Goal: Information Seeking & Learning: Learn about a topic

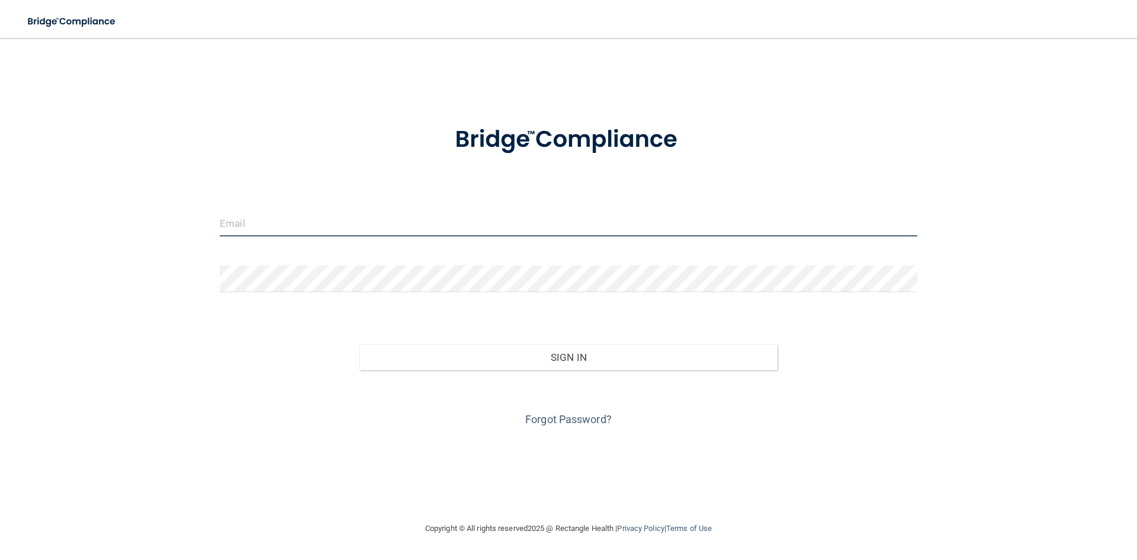
click at [310, 230] on input "email" at bounding box center [569, 223] width 698 height 27
type input "[EMAIL_ADDRESS][DOMAIN_NAME]"
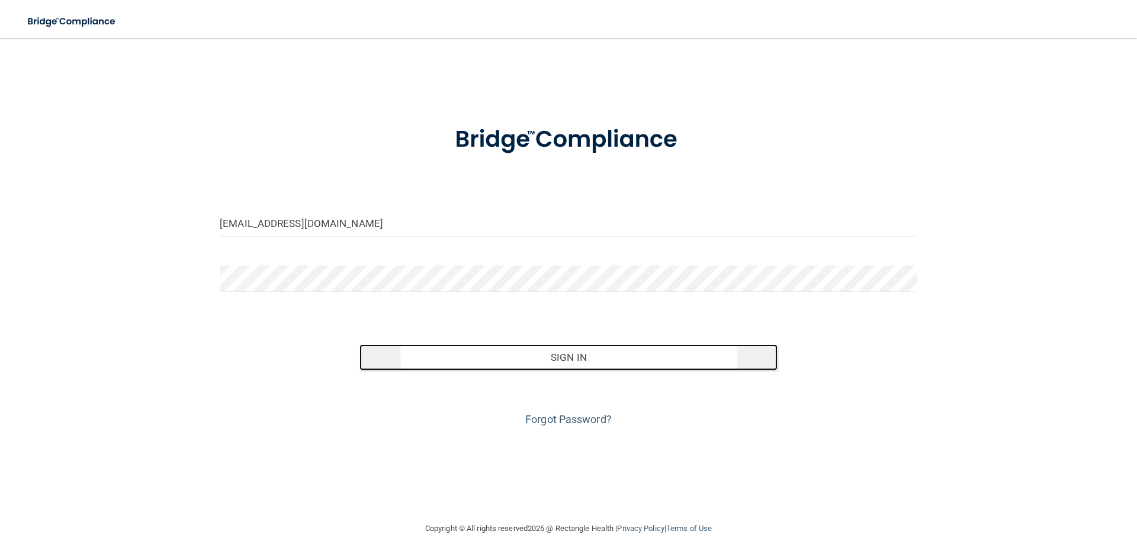
click at [513, 348] on button "Sign In" at bounding box center [568, 357] width 419 height 26
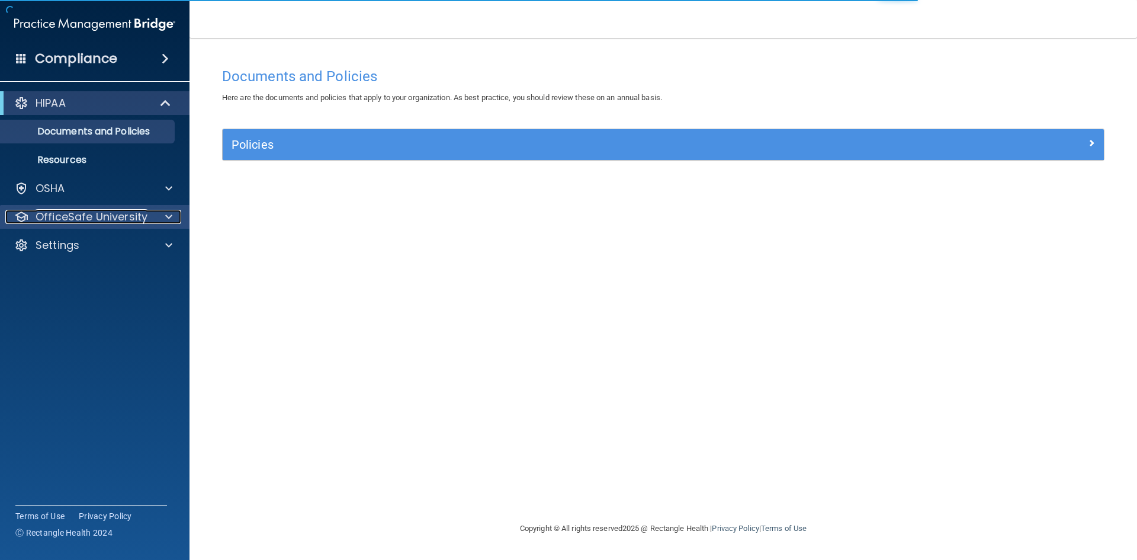
click at [74, 211] on p "OfficeSafe University" at bounding box center [92, 217] width 112 height 14
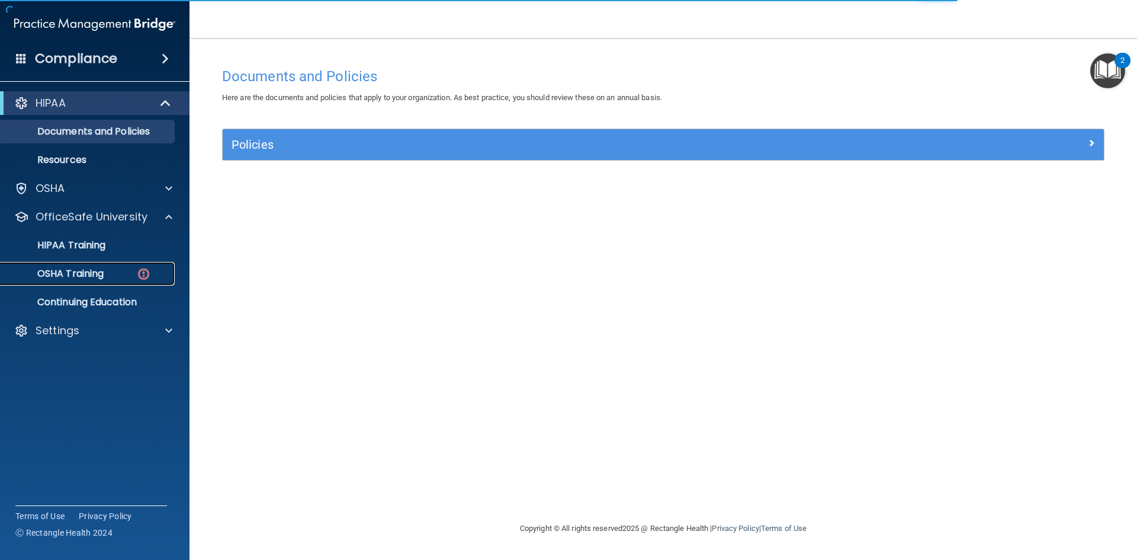
click at [88, 276] on p "OSHA Training" at bounding box center [56, 274] width 96 height 12
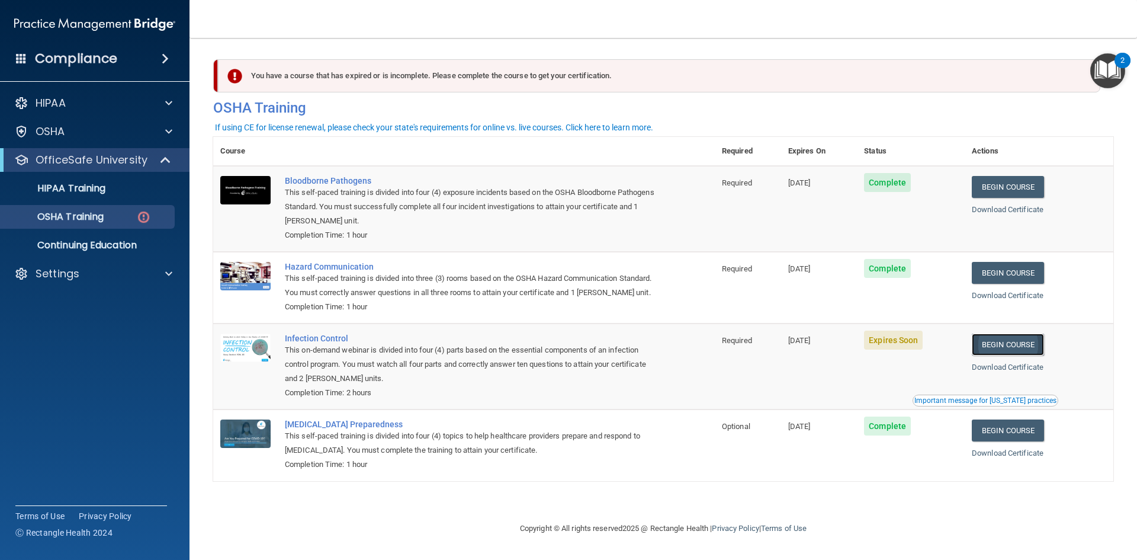
click at [1010, 355] on link "Begin Course" at bounding box center [1008, 344] width 72 height 22
click at [93, 195] on link "HIPAA Training" at bounding box center [81, 188] width 187 height 24
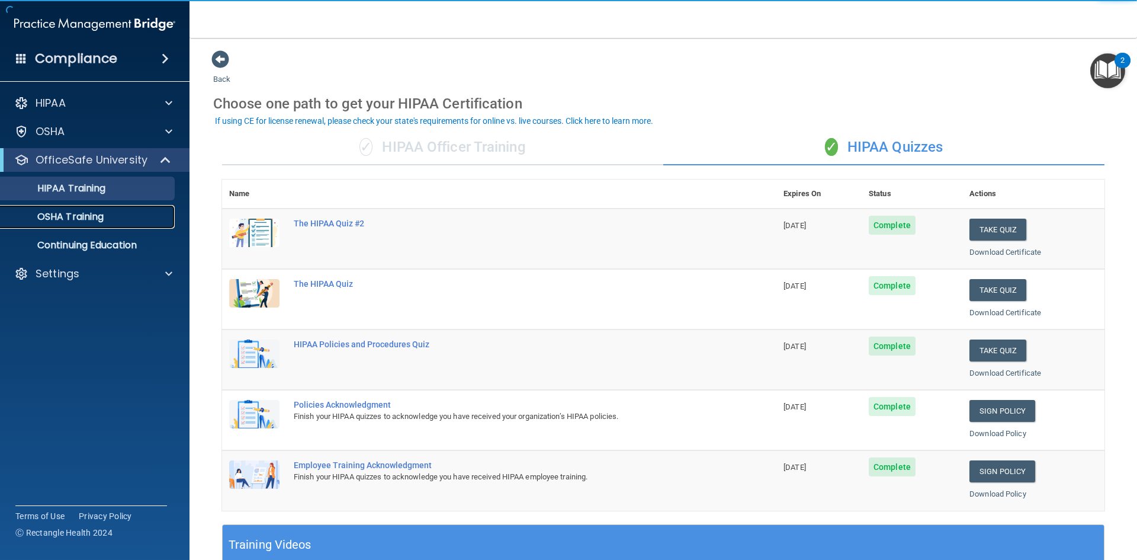
click at [94, 219] on p "OSHA Training" at bounding box center [56, 217] width 96 height 12
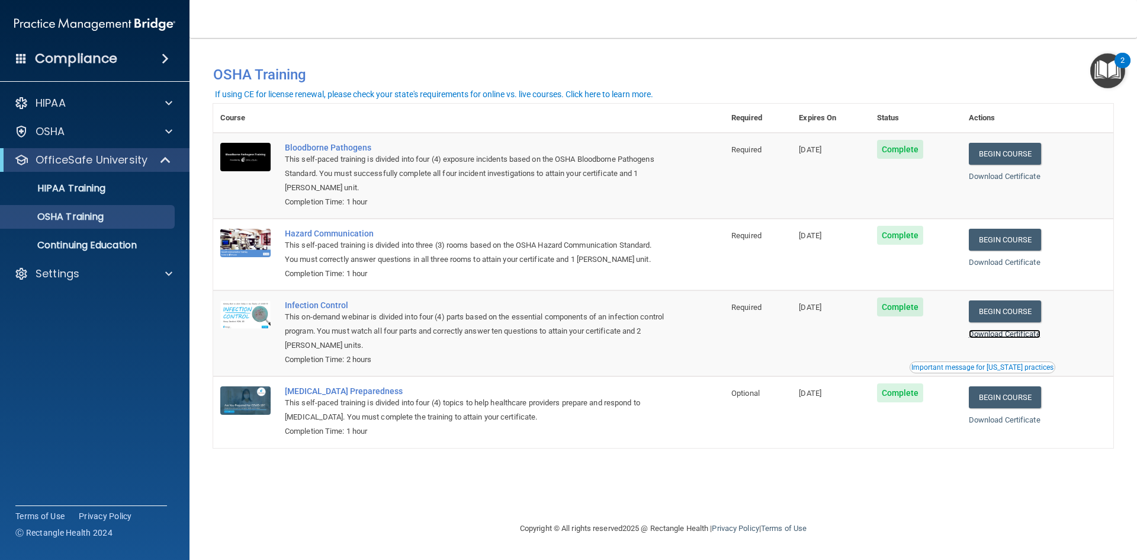
click at [1023, 338] on link "Download Certificate" at bounding box center [1005, 333] width 72 height 9
click at [126, 189] on div "HIPAA Training" at bounding box center [89, 188] width 162 height 12
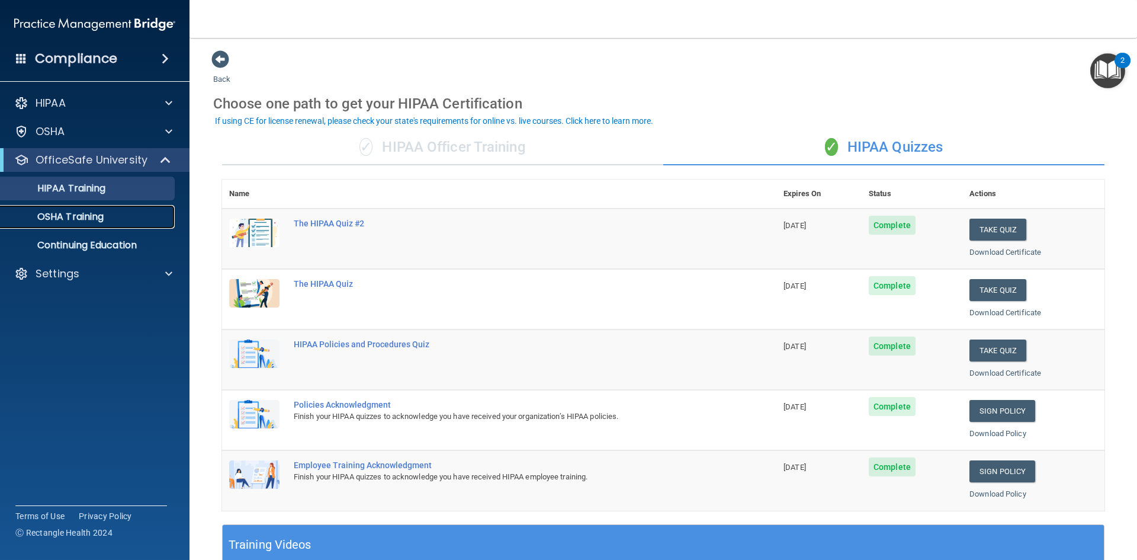
click at [123, 218] on div "OSHA Training" at bounding box center [89, 217] width 162 height 12
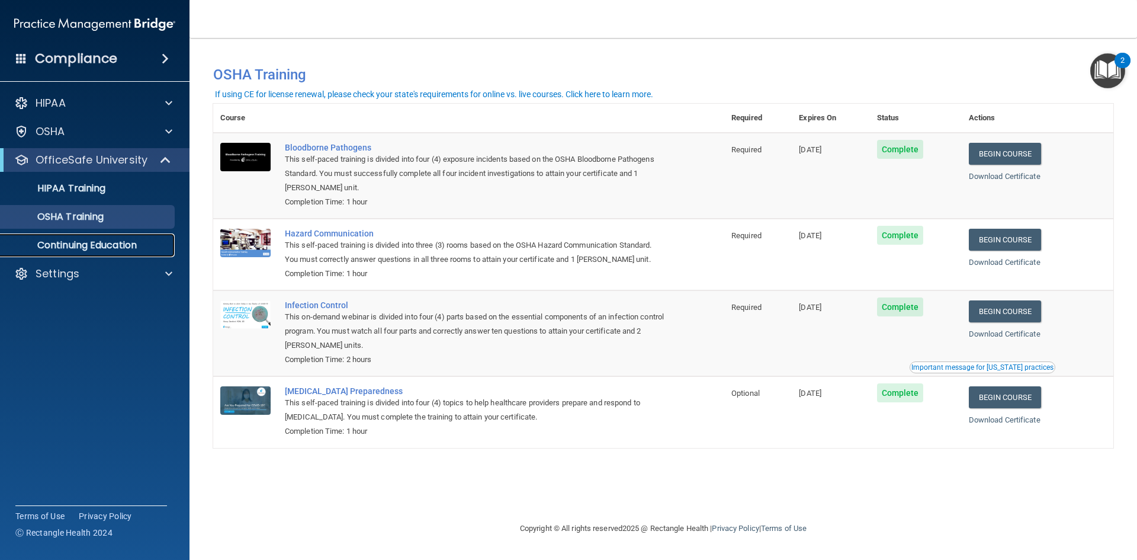
click at [121, 246] on p "Continuing Education" at bounding box center [89, 245] width 162 height 12
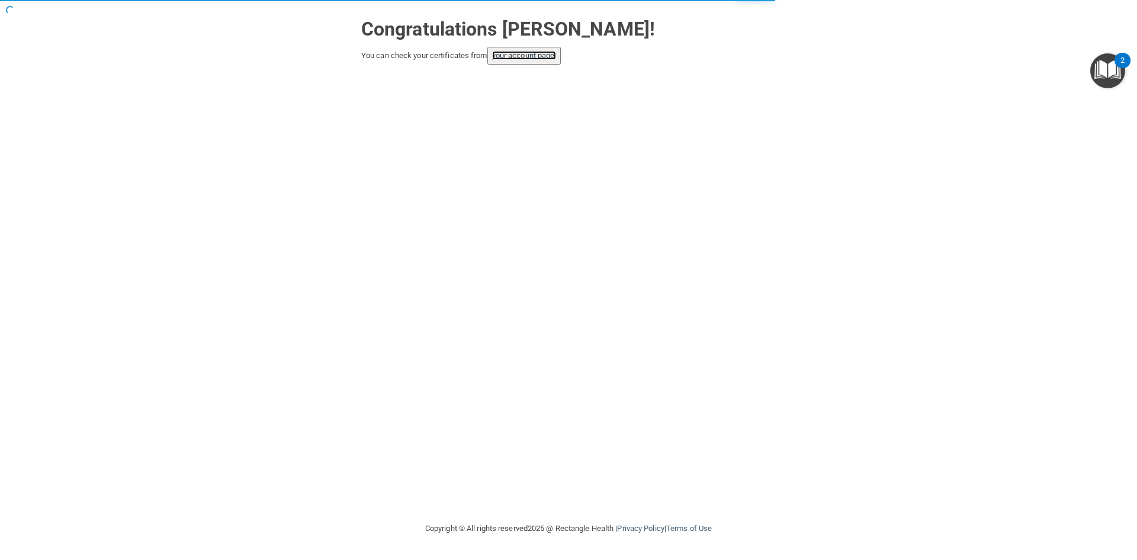
click at [528, 53] on link "your account page!" at bounding box center [524, 55] width 65 height 9
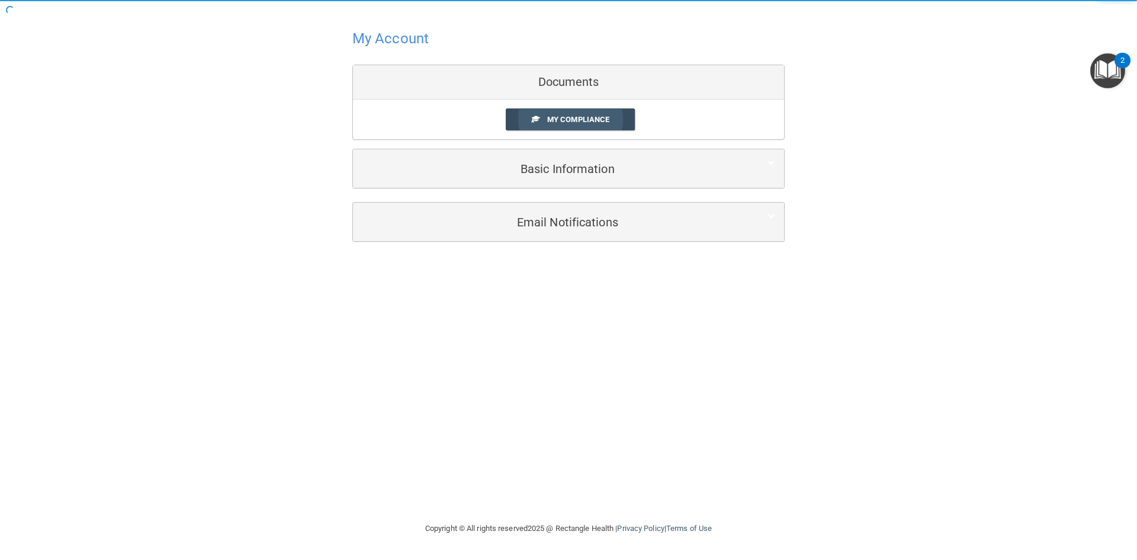
click at [565, 114] on link "My Compliance" at bounding box center [571, 119] width 130 height 22
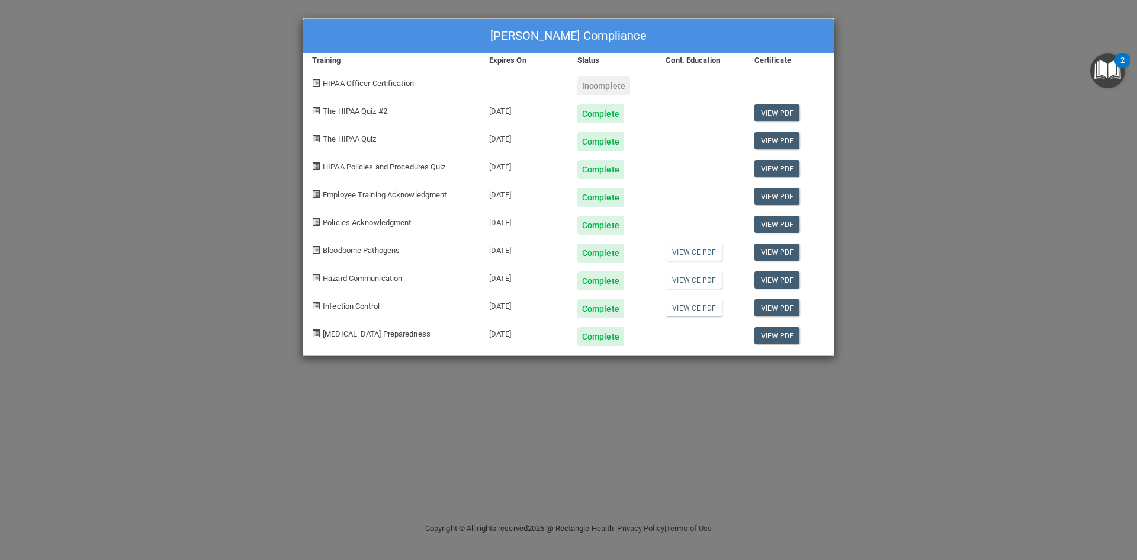
click at [933, 105] on div "Dominique Thurman's Compliance Training Expires On Status Cont. Education Certi…" at bounding box center [568, 280] width 1137 height 560
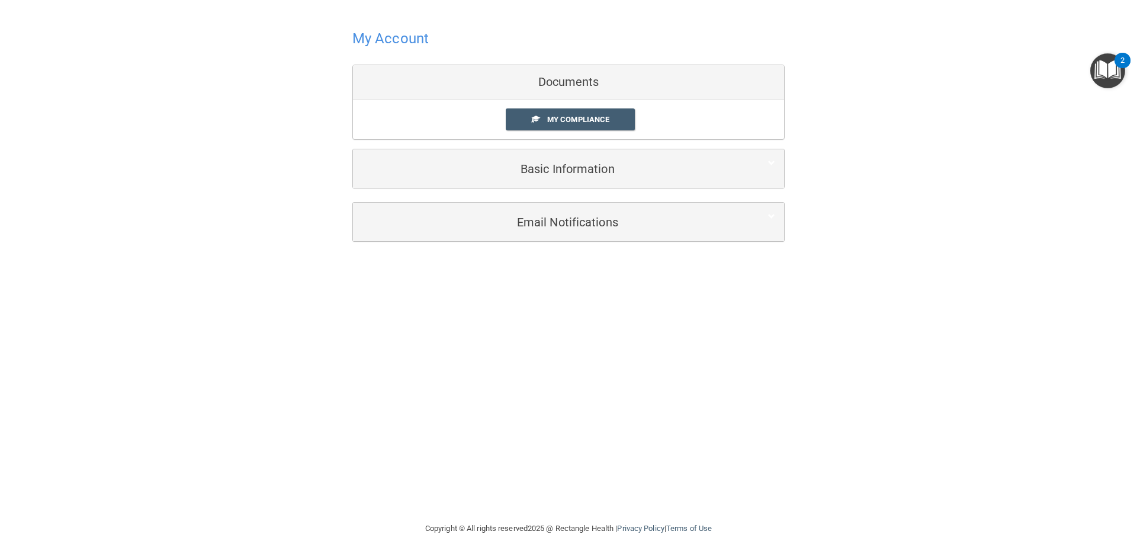
click at [365, 38] on h4 "My Account" at bounding box center [390, 38] width 76 height 15
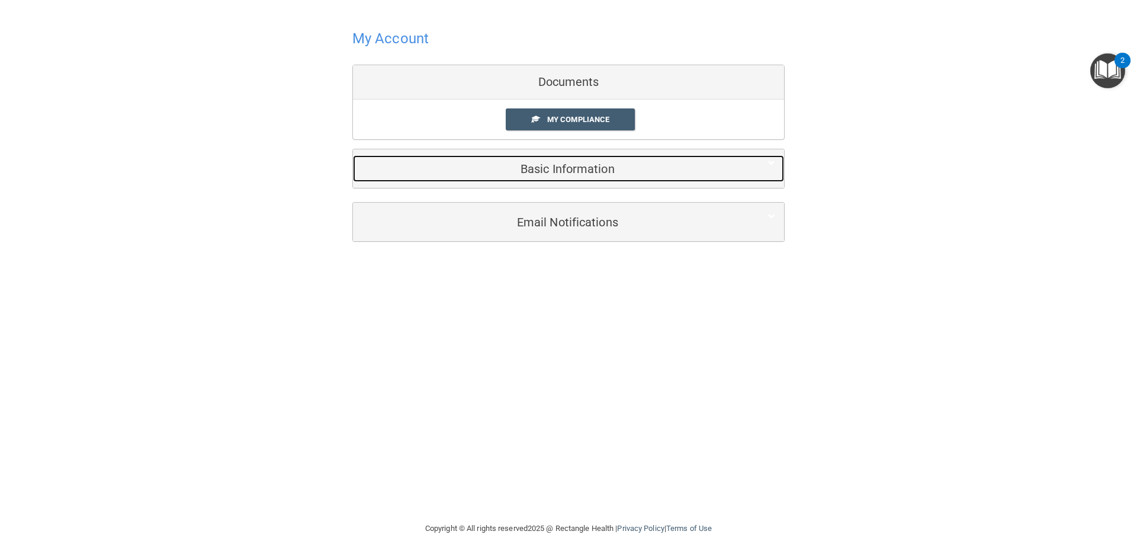
click at [562, 168] on h5 "Basic Information" at bounding box center [550, 168] width 377 height 13
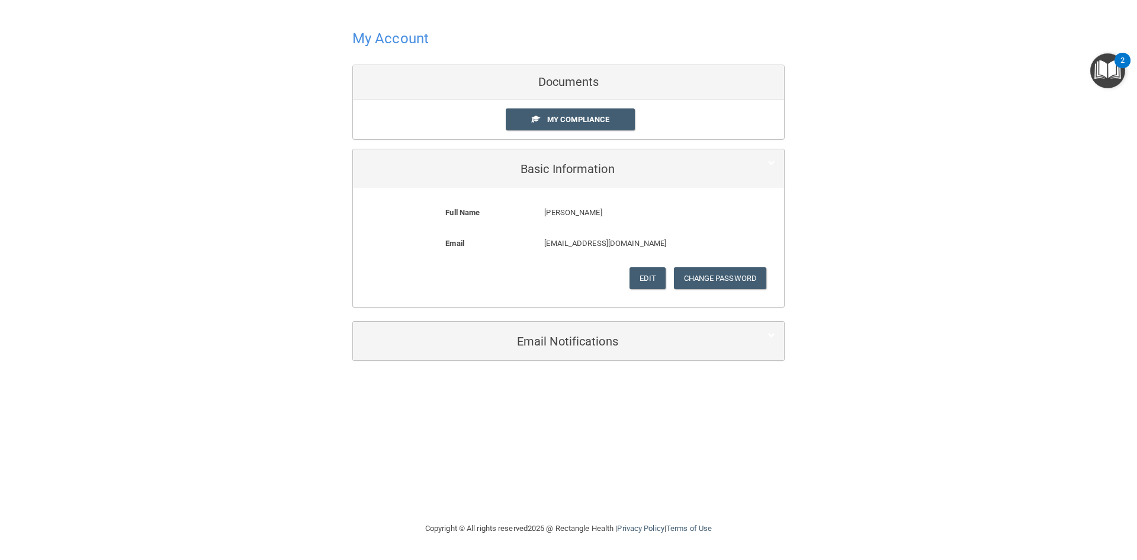
click at [566, 84] on div "Documents" at bounding box center [568, 82] width 431 height 34
